Goal: Information Seeking & Learning: Learn about a topic

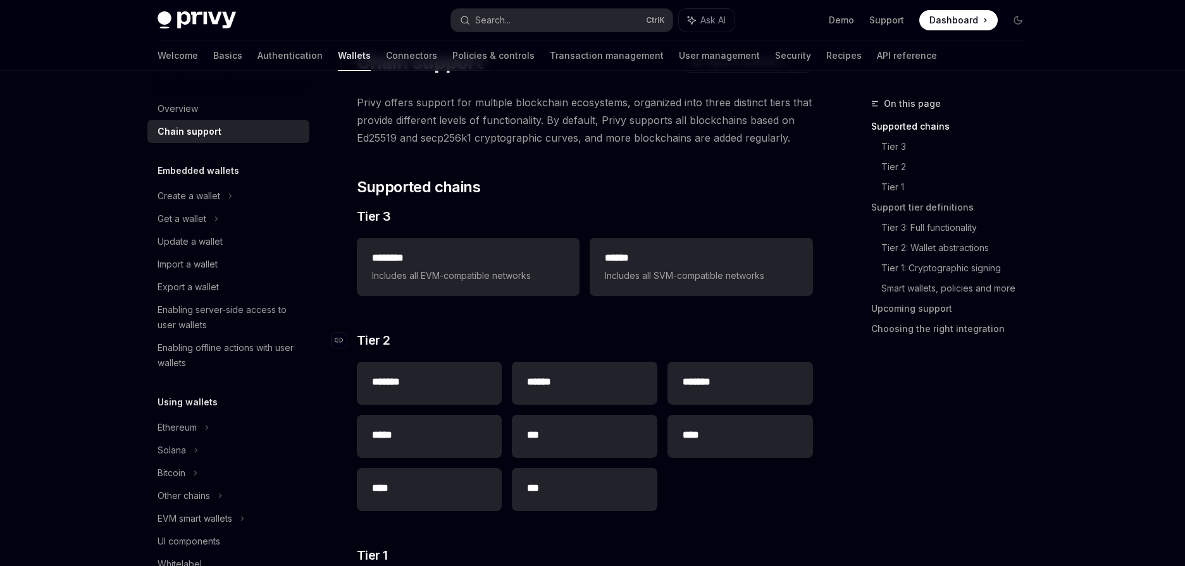
scroll to position [63, 0]
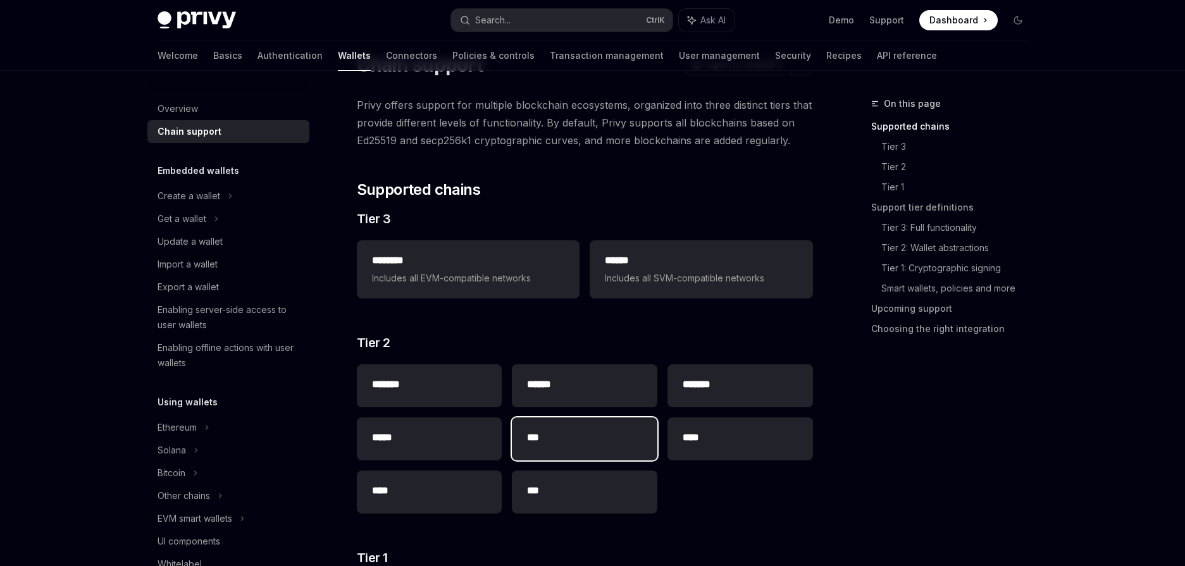
click at [539, 448] on div "***" at bounding box center [584, 438] width 145 height 43
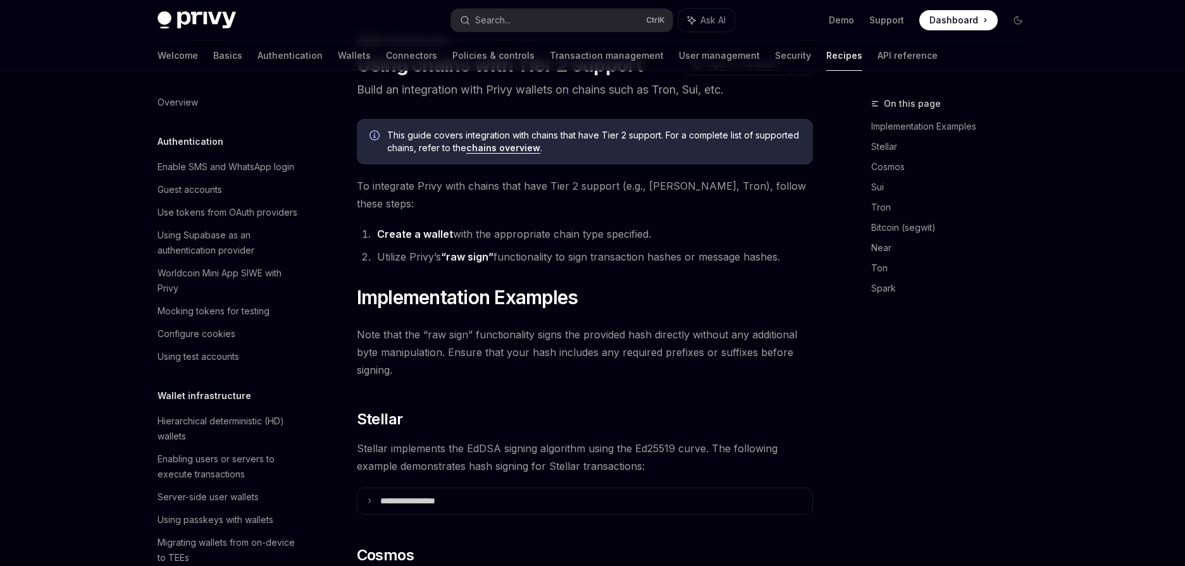
type textarea "*"
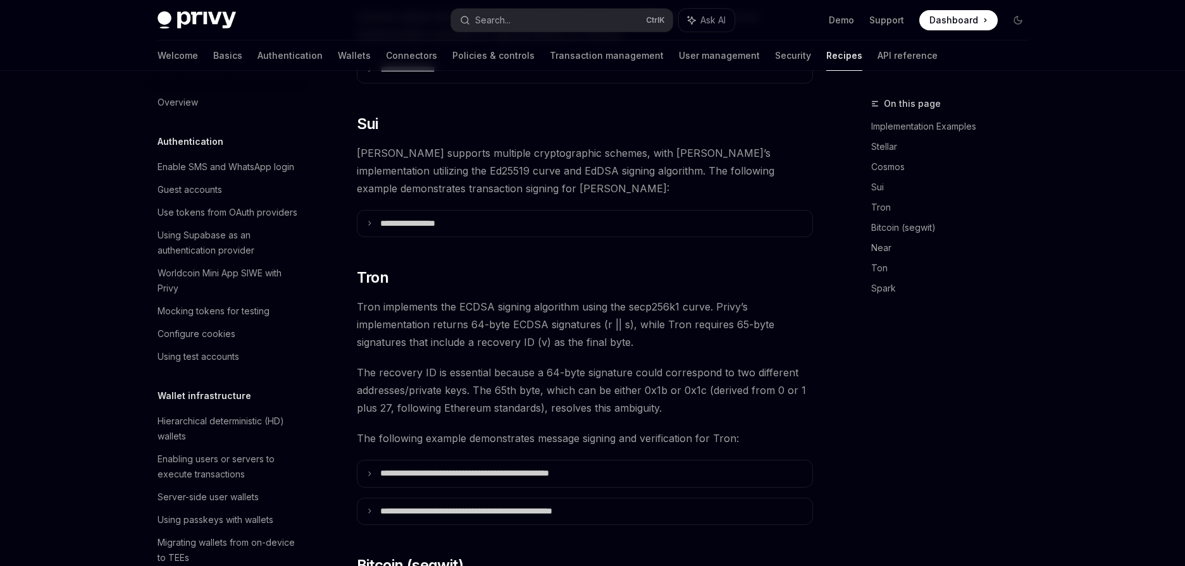
scroll to position [300, 0]
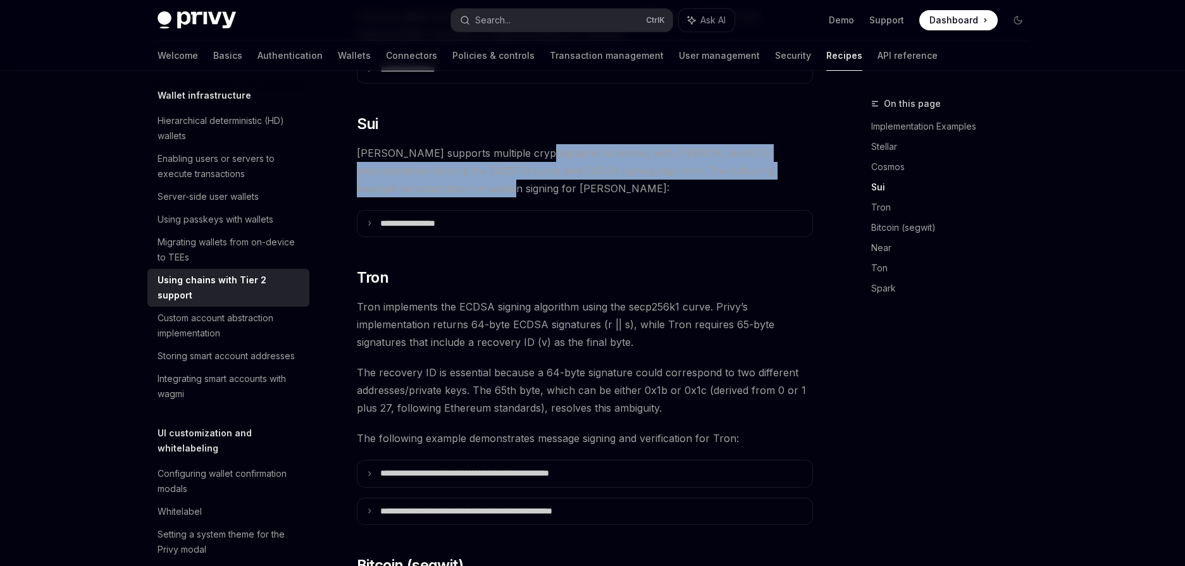
drag, startPoint x: 538, startPoint y: 139, endPoint x: 763, endPoint y: 163, distance: 226.5
click at [763, 163] on span "[PERSON_NAME] supports multiple cryptographic schemes, with [PERSON_NAME]’s imp…" at bounding box center [585, 170] width 456 height 53
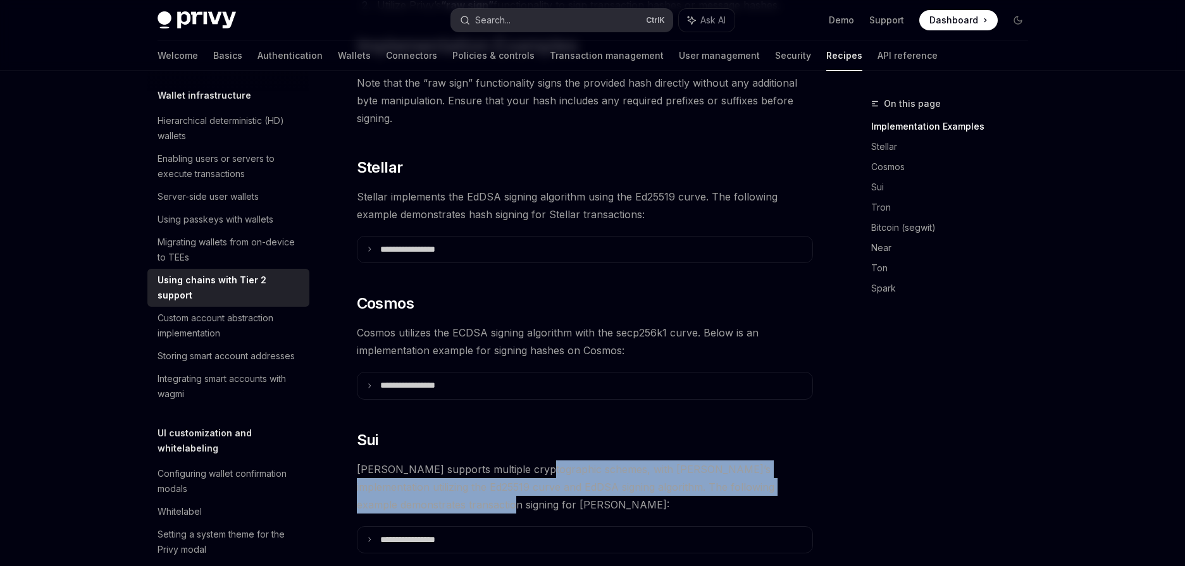
click at [533, 23] on button "Search... Ctrl K" at bounding box center [561, 20] width 221 height 23
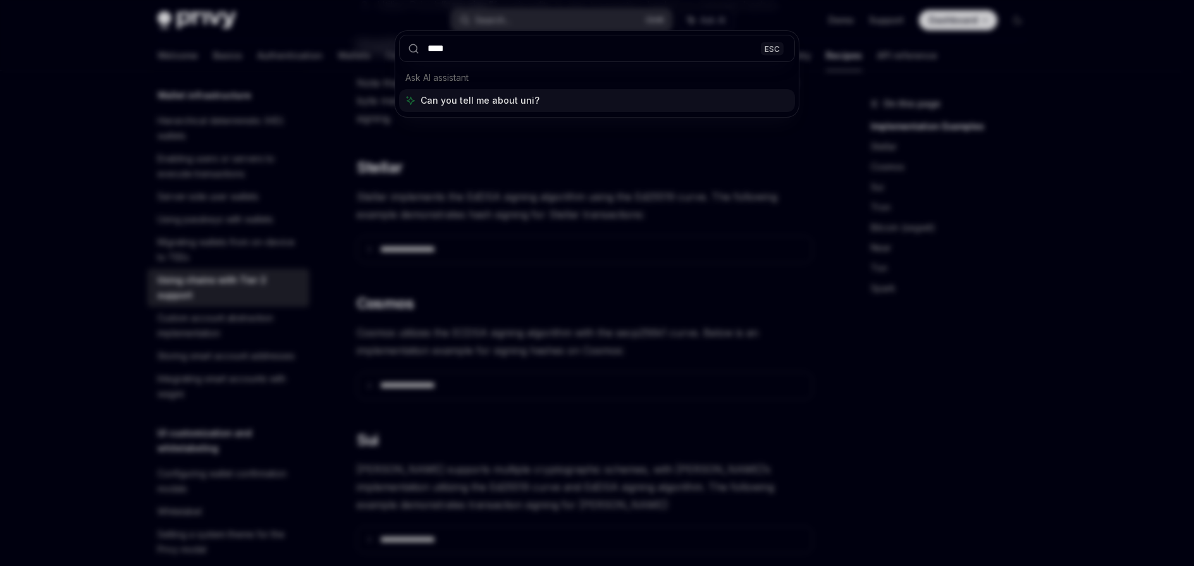
type input "*****"
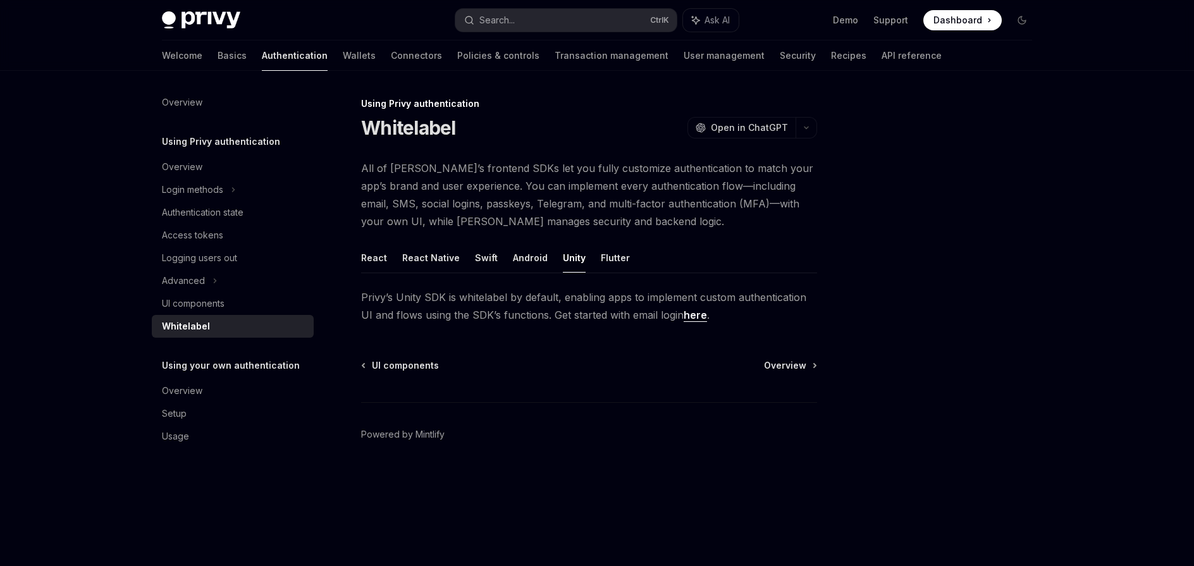
click at [684, 319] on link "here" at bounding box center [695, 315] width 23 height 13
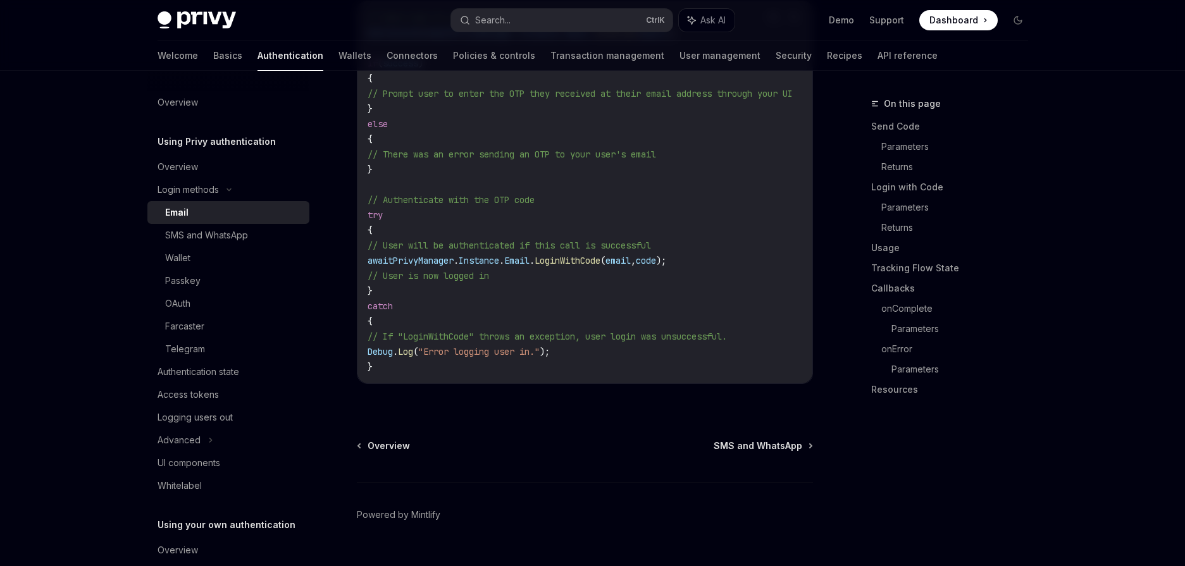
scroll to position [1164, 0]
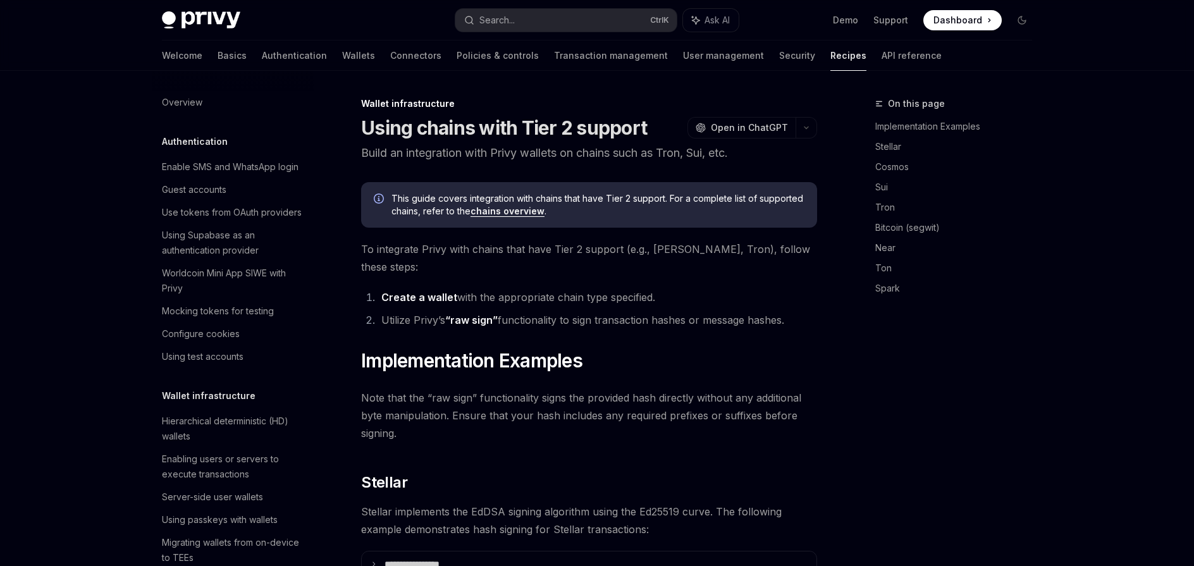
type textarea "*"
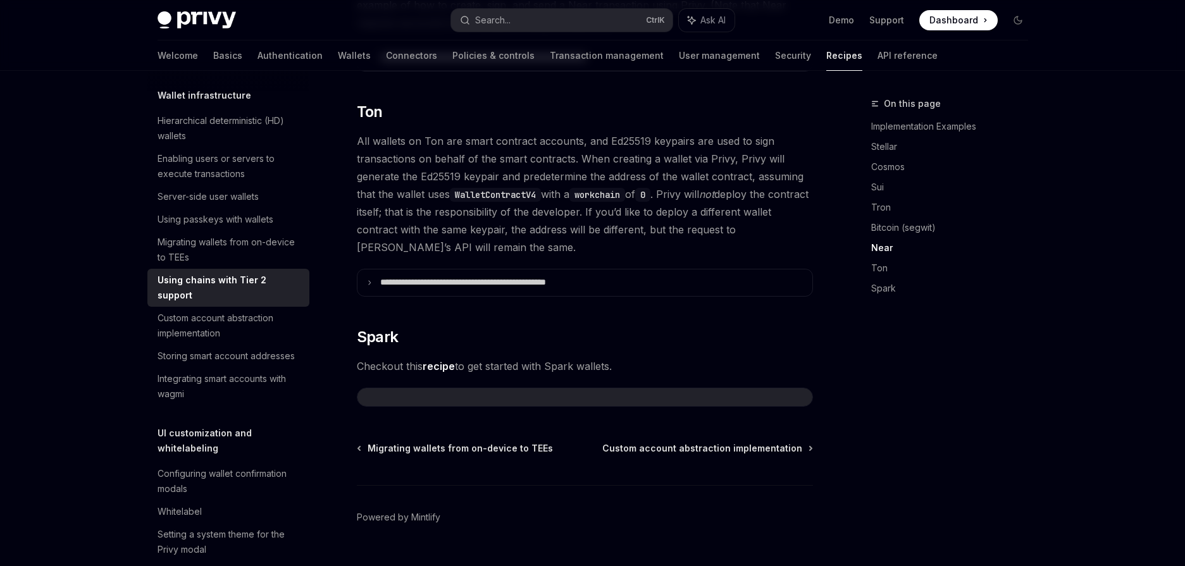
scroll to position [1404, 0]
